Goal: Navigation & Orientation: Find specific page/section

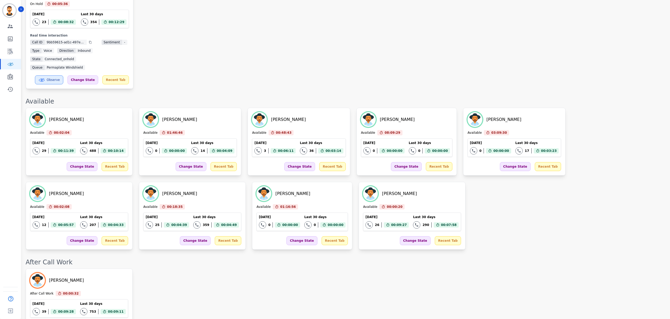
scroll to position [172, 0]
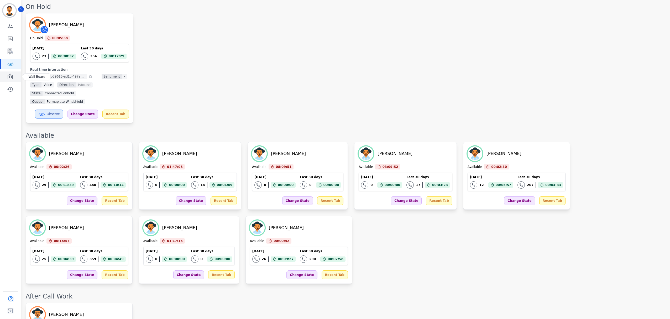
click at [11, 79] on icon "Sidebar" at bounding box center [10, 77] width 5 height 6
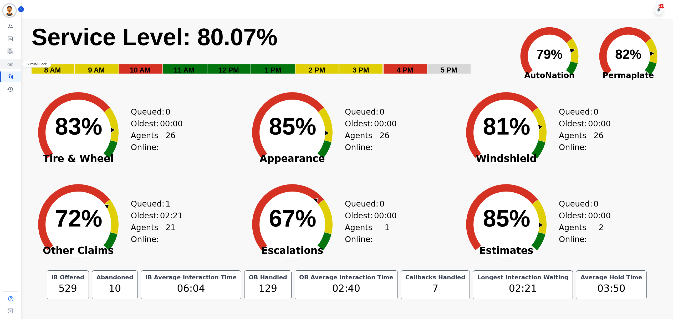
click at [16, 65] on link "Sidebar" at bounding box center [11, 64] width 20 height 11
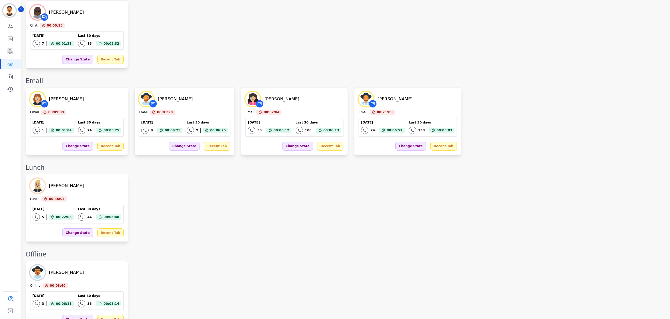
scroll to position [455, 0]
